Goal: Task Accomplishment & Management: Use online tool/utility

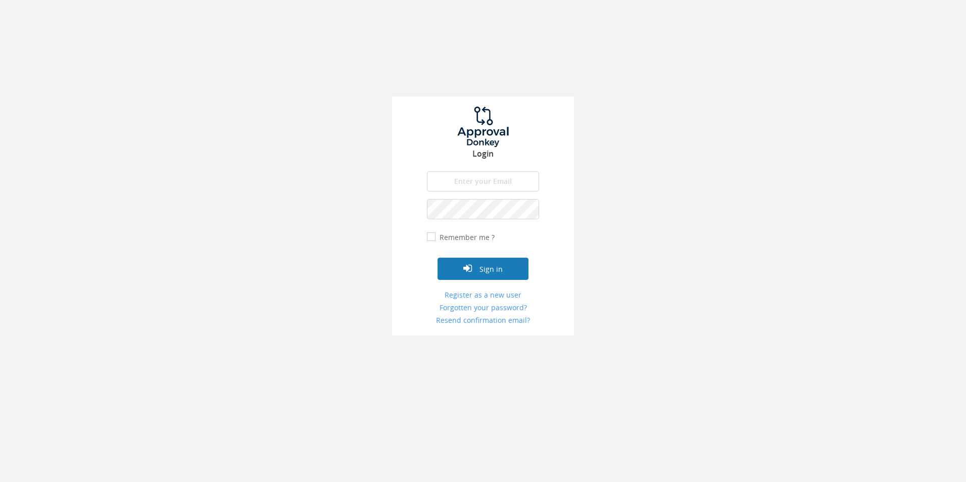
type input "[EMAIL_ADDRESS][DOMAIN_NAME]"
click at [465, 278] on button "Sign in" at bounding box center [482, 269] width 91 height 22
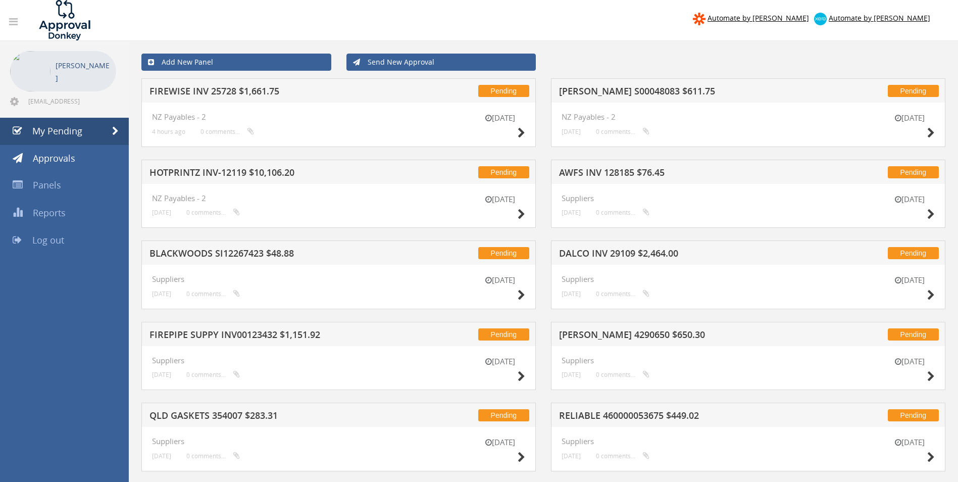
click at [516, 133] on div "[DATE]" at bounding box center [500, 127] width 50 height 29
click at [519, 132] on icon at bounding box center [522, 133] width 8 height 11
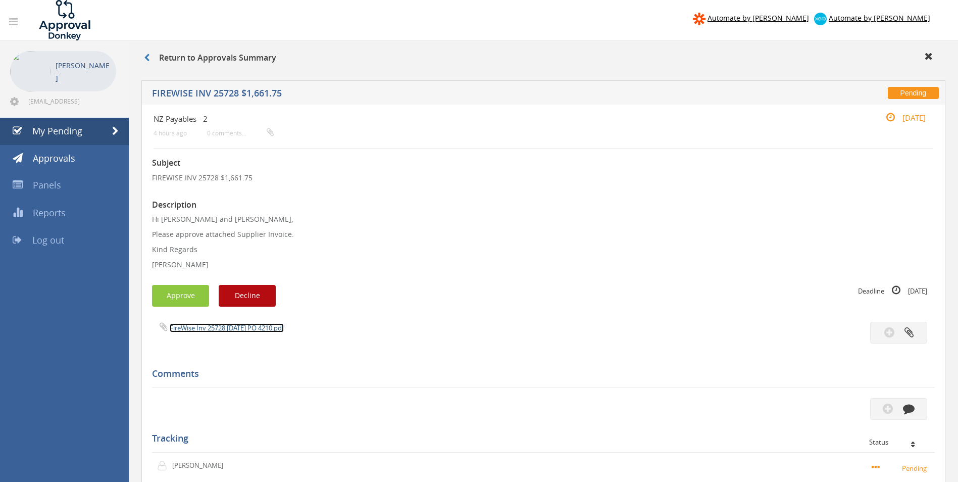
click at [213, 324] on link "FireWise Inv 25728 [DATE] PO 4210.pdf" at bounding box center [227, 327] width 114 height 9
click at [909, 401] on button "button" at bounding box center [898, 409] width 57 height 22
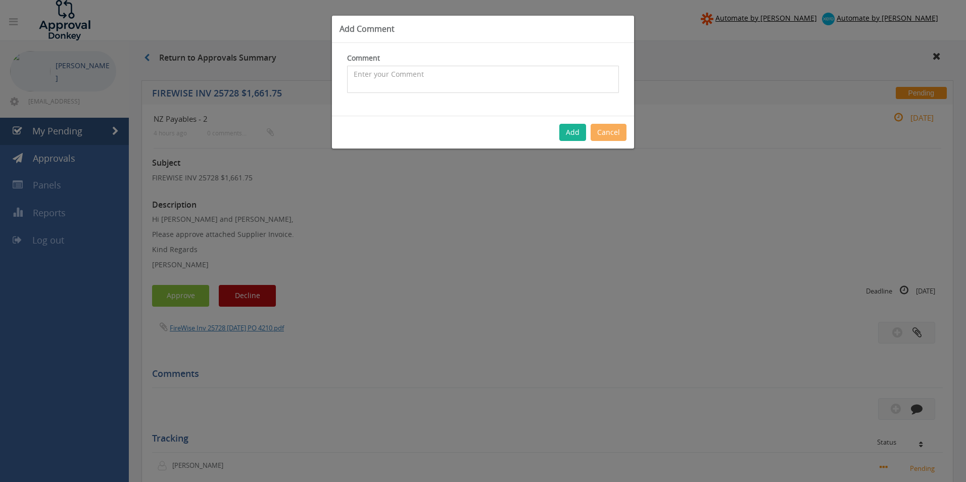
click at [428, 87] on textarea at bounding box center [483, 79] width 272 height 27
type textarea "Stock - Approved"
click at [574, 136] on button "Add" at bounding box center [572, 132] width 27 height 17
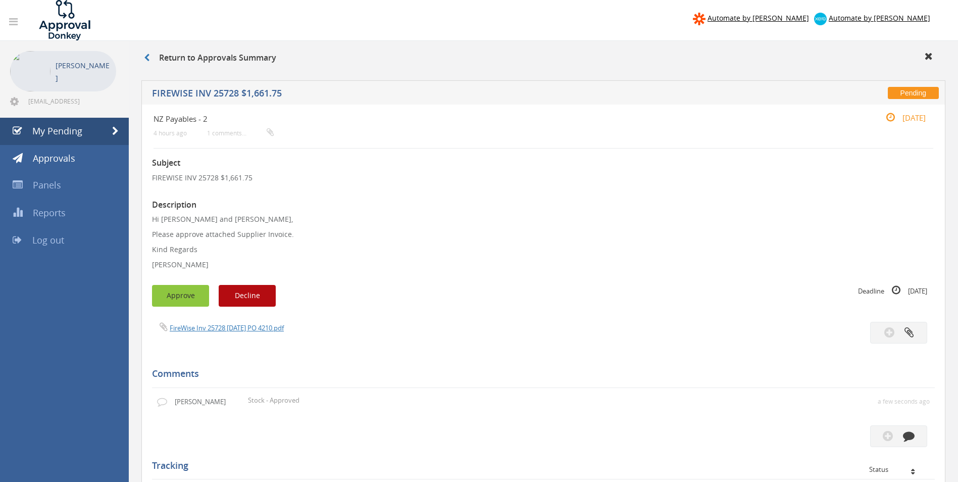
click at [176, 301] on button "Approve" at bounding box center [180, 296] width 57 height 22
